Goal: Task Accomplishment & Management: Use online tool/utility

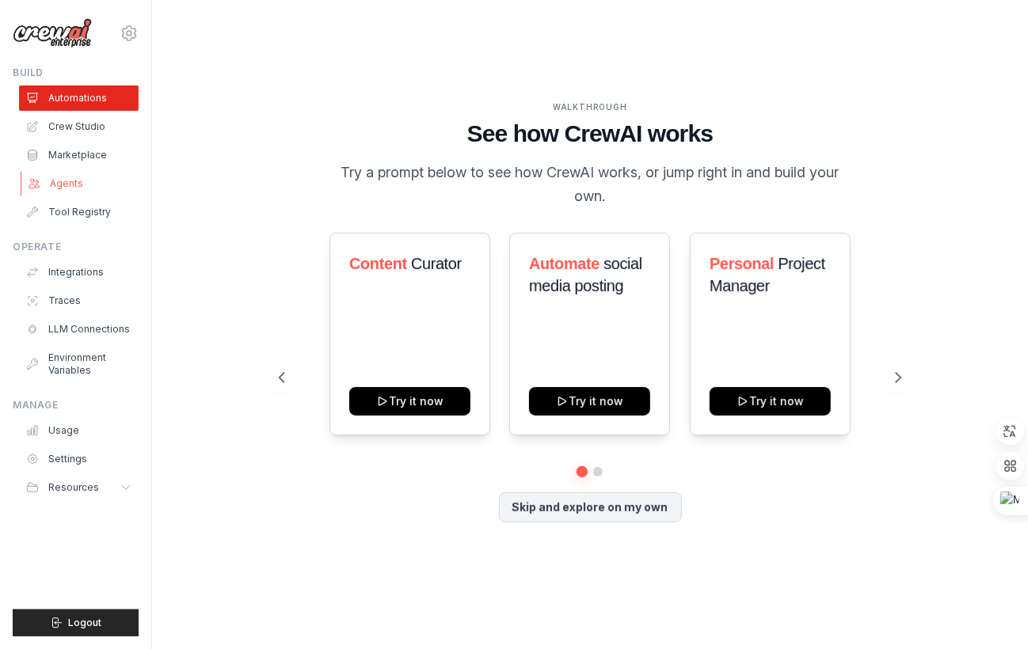
click at [78, 192] on link "Agents" at bounding box center [81, 183] width 120 height 25
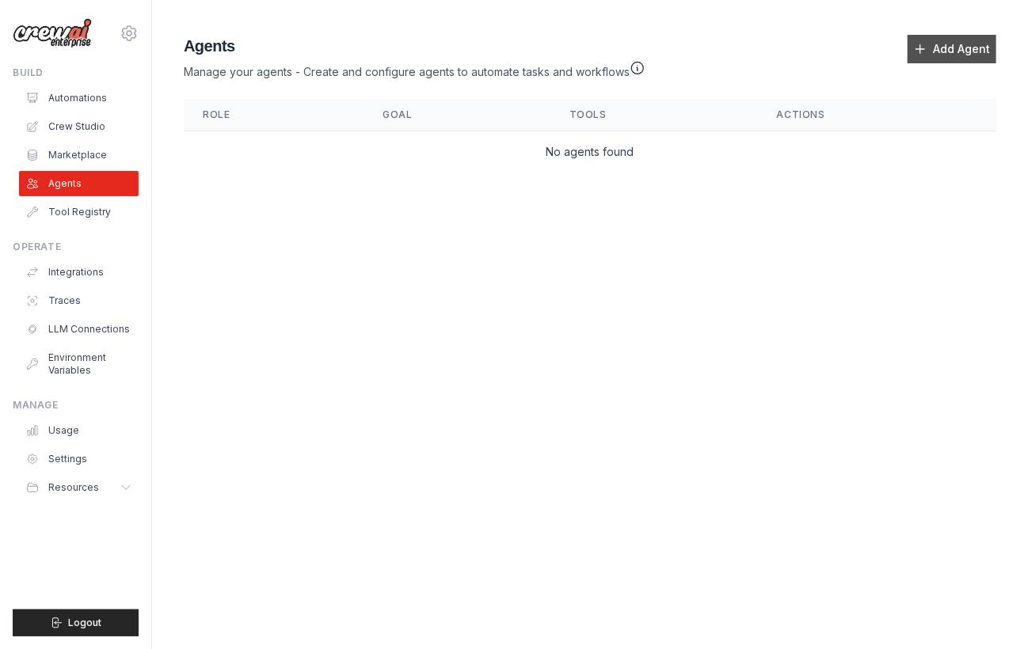
click at [949, 44] on link "Add Agent" at bounding box center [951, 49] width 89 height 29
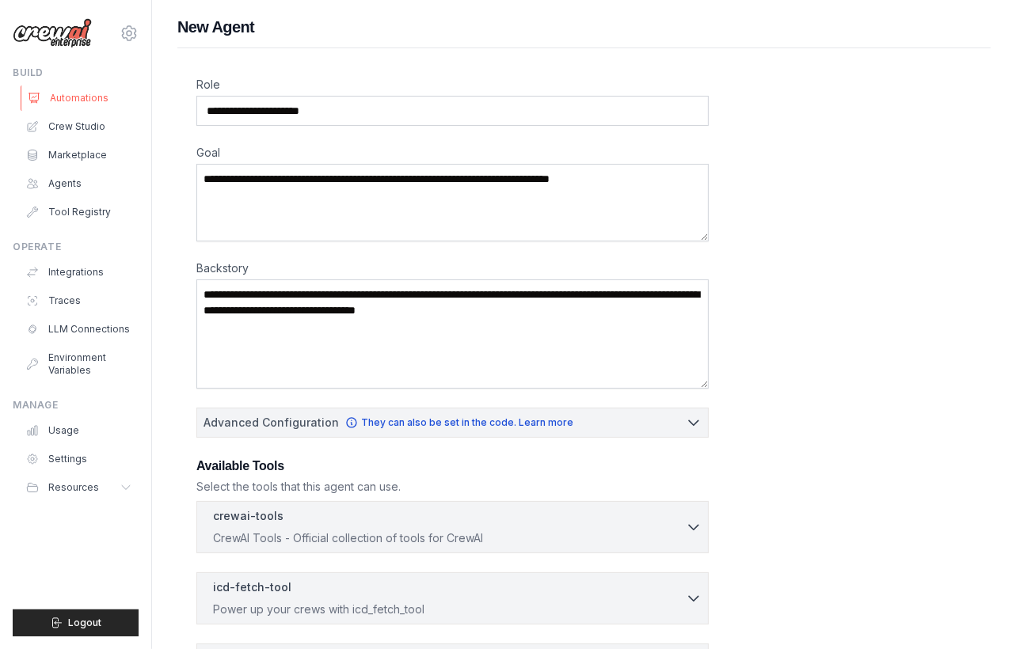
click at [69, 104] on link "Automations" at bounding box center [81, 98] width 120 height 25
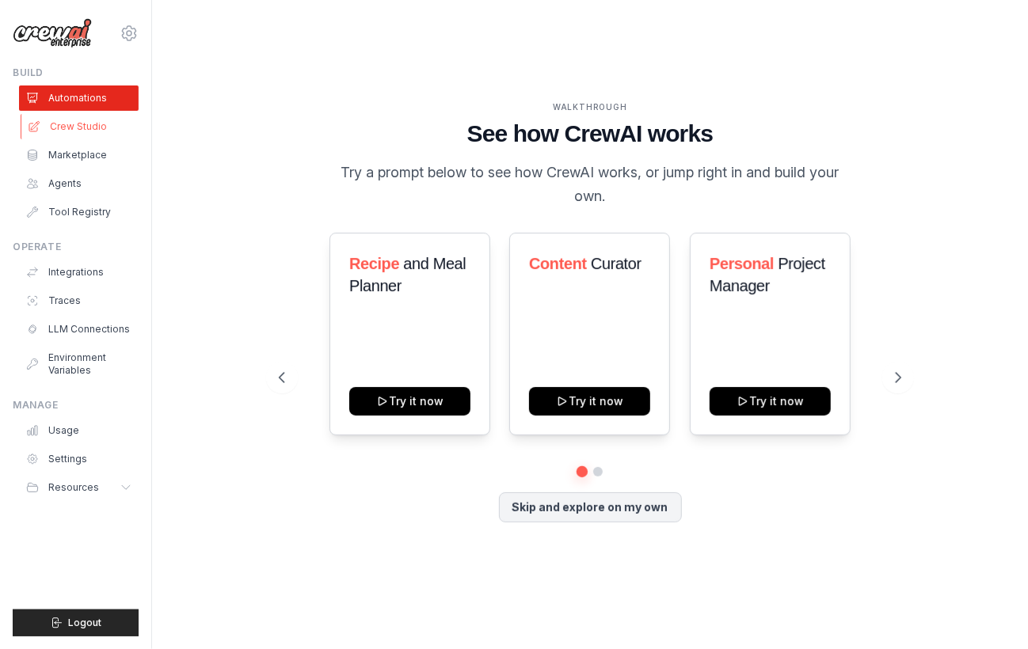
click at [95, 120] on link "Crew Studio" at bounding box center [81, 126] width 120 height 25
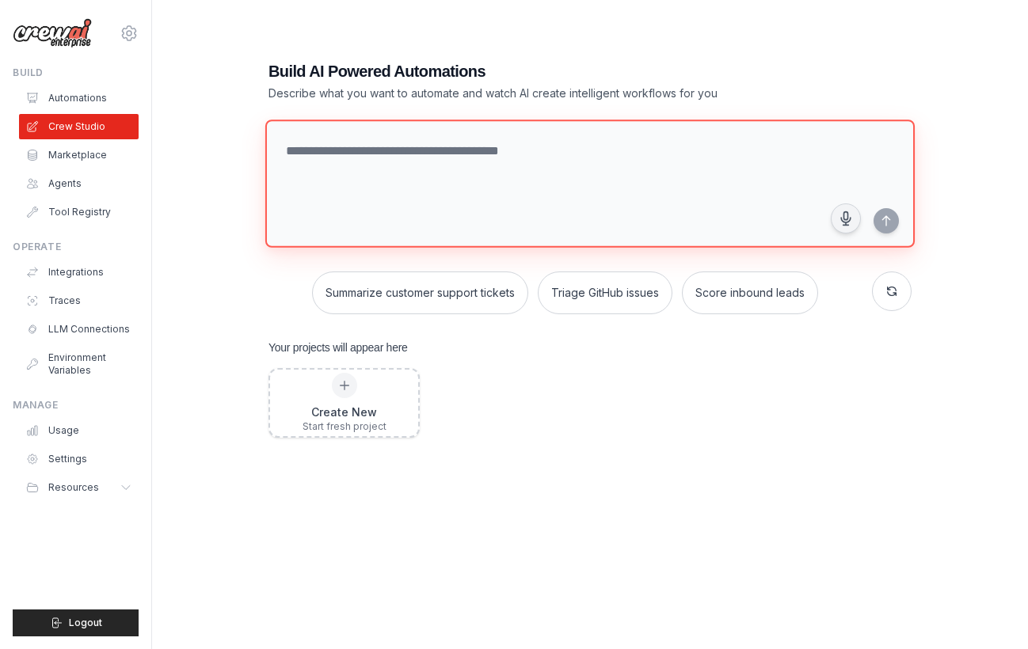
click at [407, 196] on textarea at bounding box center [589, 184] width 649 height 128
click at [407, 196] on textarea "To enrich screen reader interactions, please activate Accessibility in Grammarl…" at bounding box center [583, 184] width 649 height 128
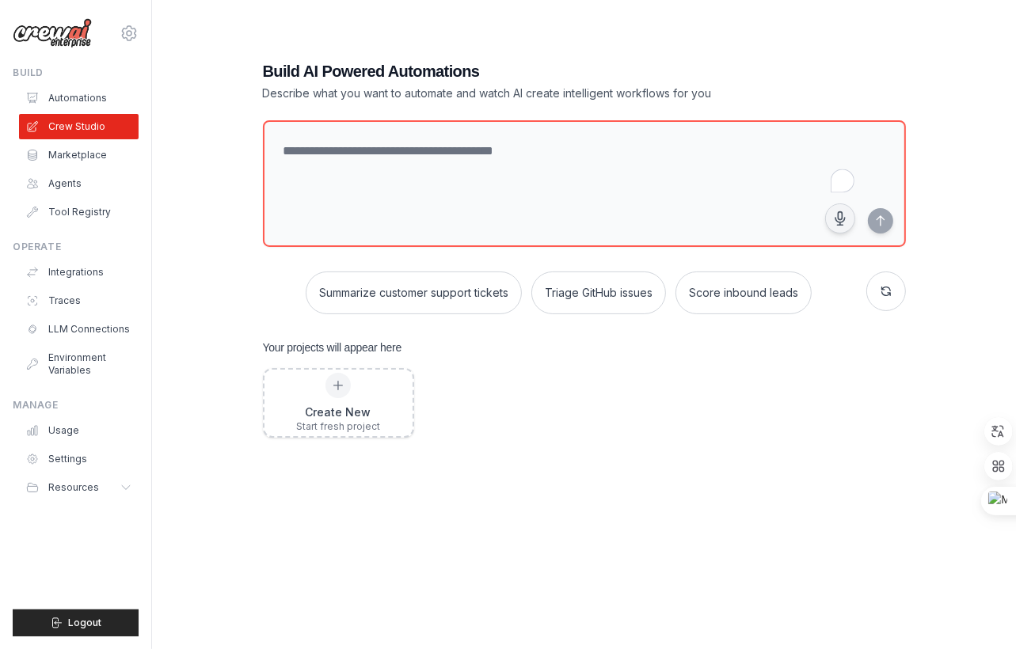
click at [497, 67] on h1 "Build AI Powered Automations" at bounding box center [529, 71] width 532 height 22
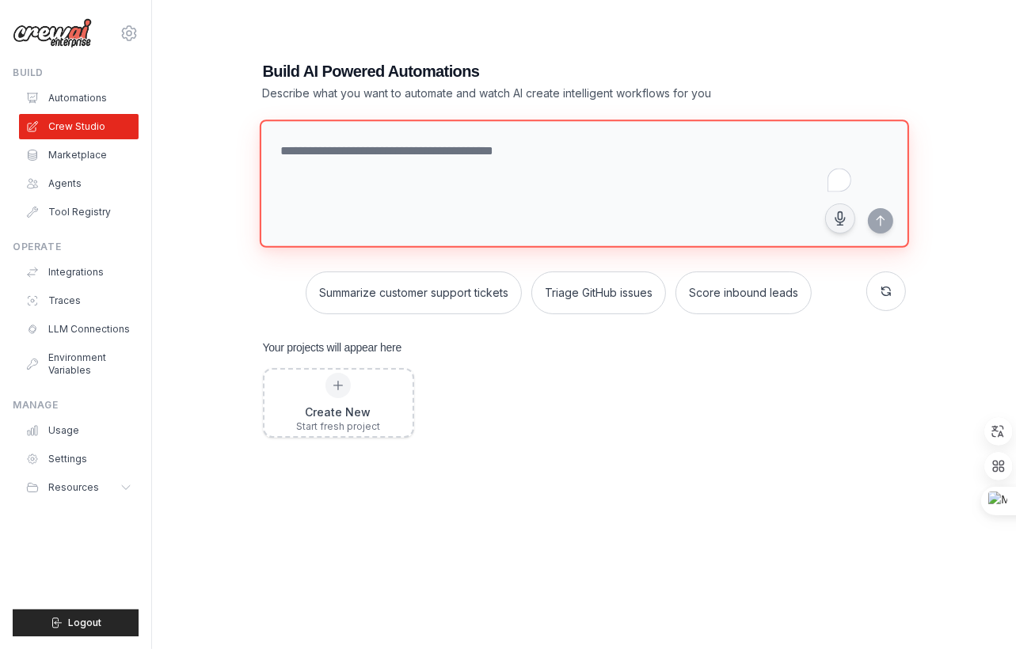
click at [477, 164] on textarea "To enrich screen reader interactions, please activate Accessibility in Grammarl…" at bounding box center [583, 184] width 649 height 128
